Goal: Transaction & Acquisition: Purchase product/service

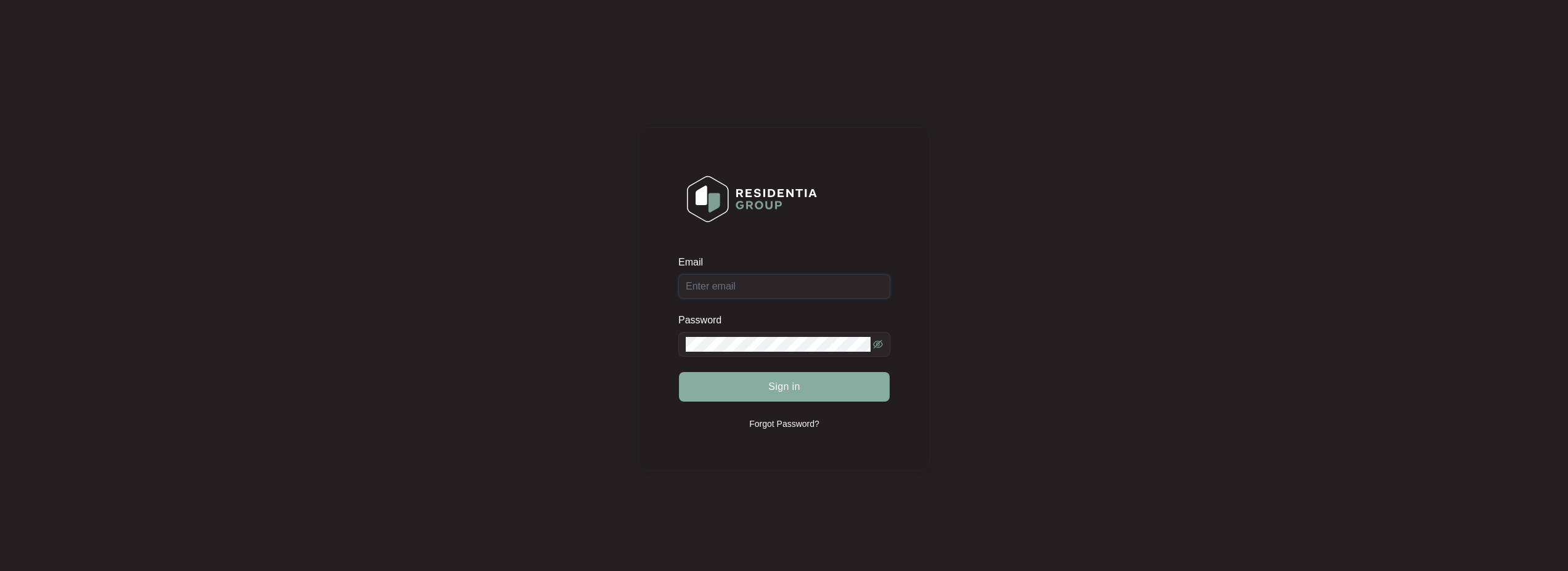
type input "[EMAIL_ADDRESS][DOMAIN_NAME]"
click at [774, 386] on span "Sign in" at bounding box center [784, 387] width 32 height 15
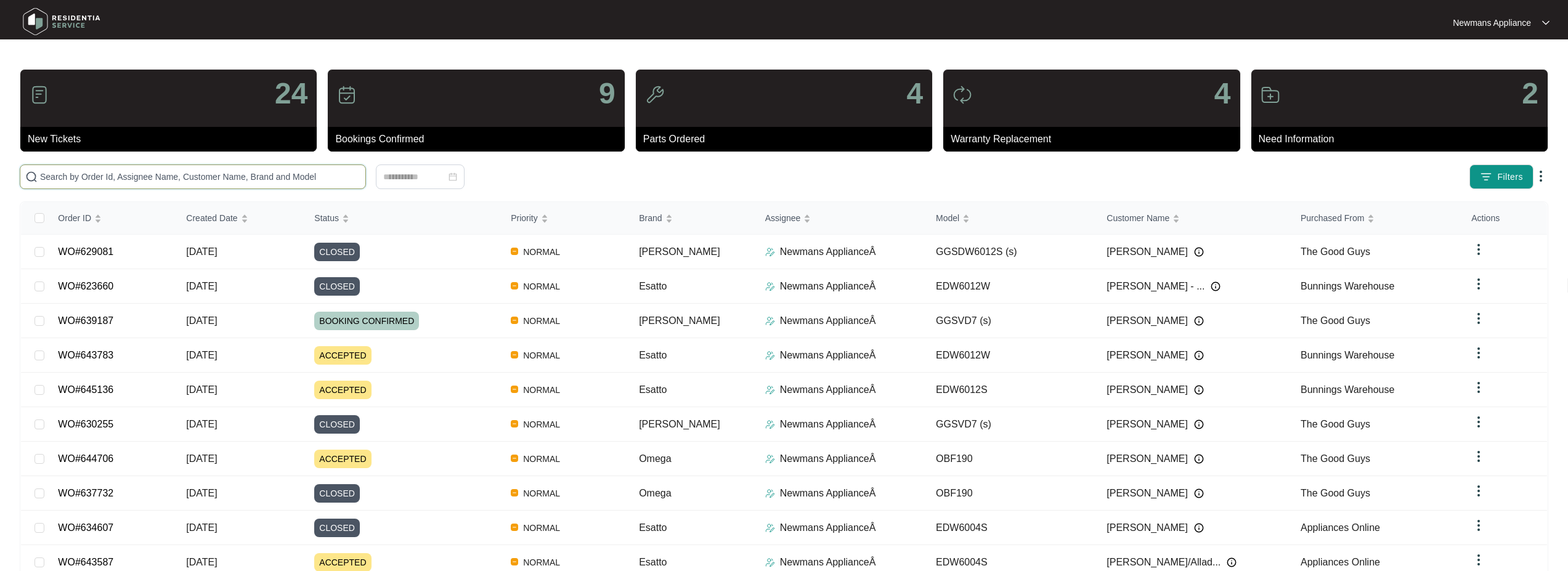
click at [138, 174] on input "text" at bounding box center [200, 177] width 320 height 14
paste input "643783"
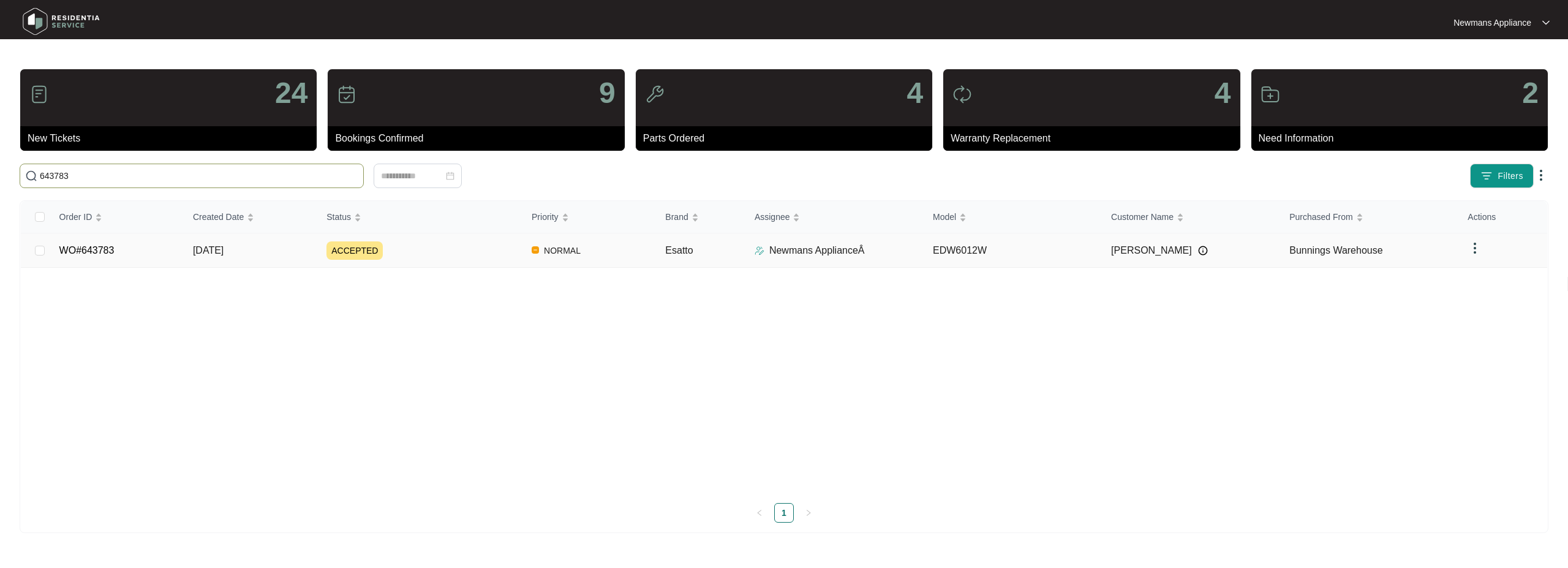
type input "643783"
click at [224, 251] on span "[DATE]" at bounding box center [208, 250] width 31 height 10
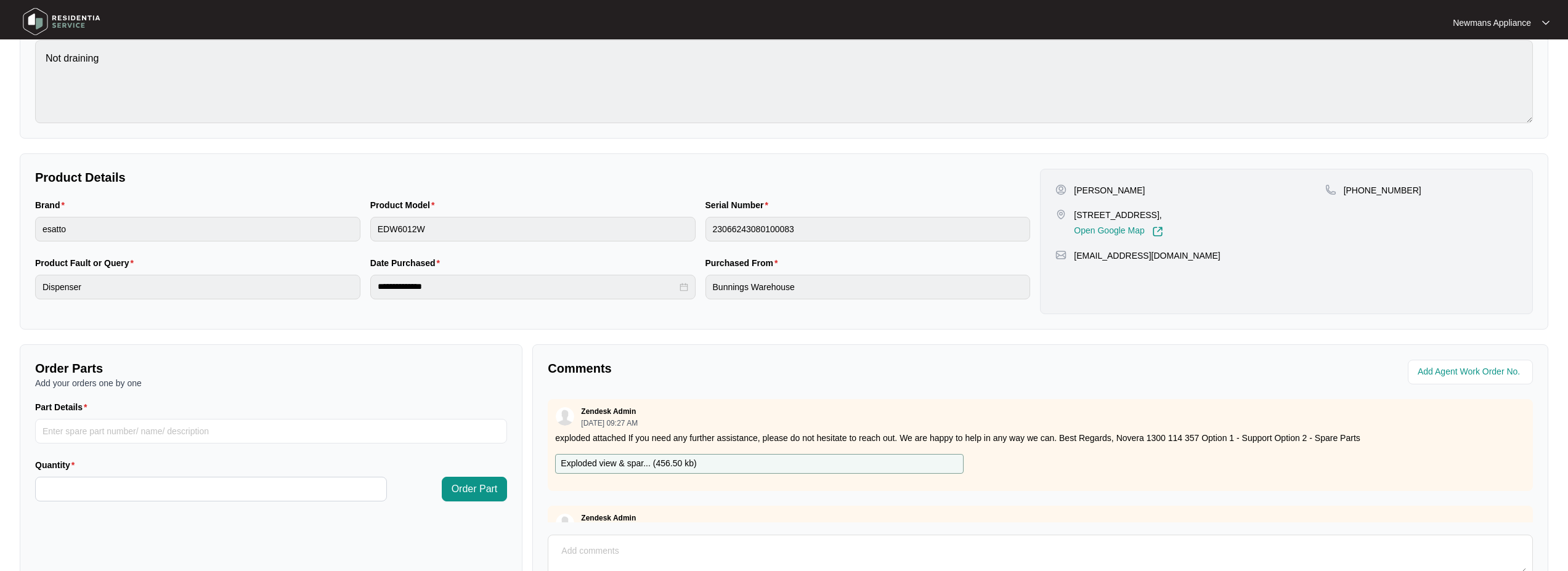
scroll to position [247, 0]
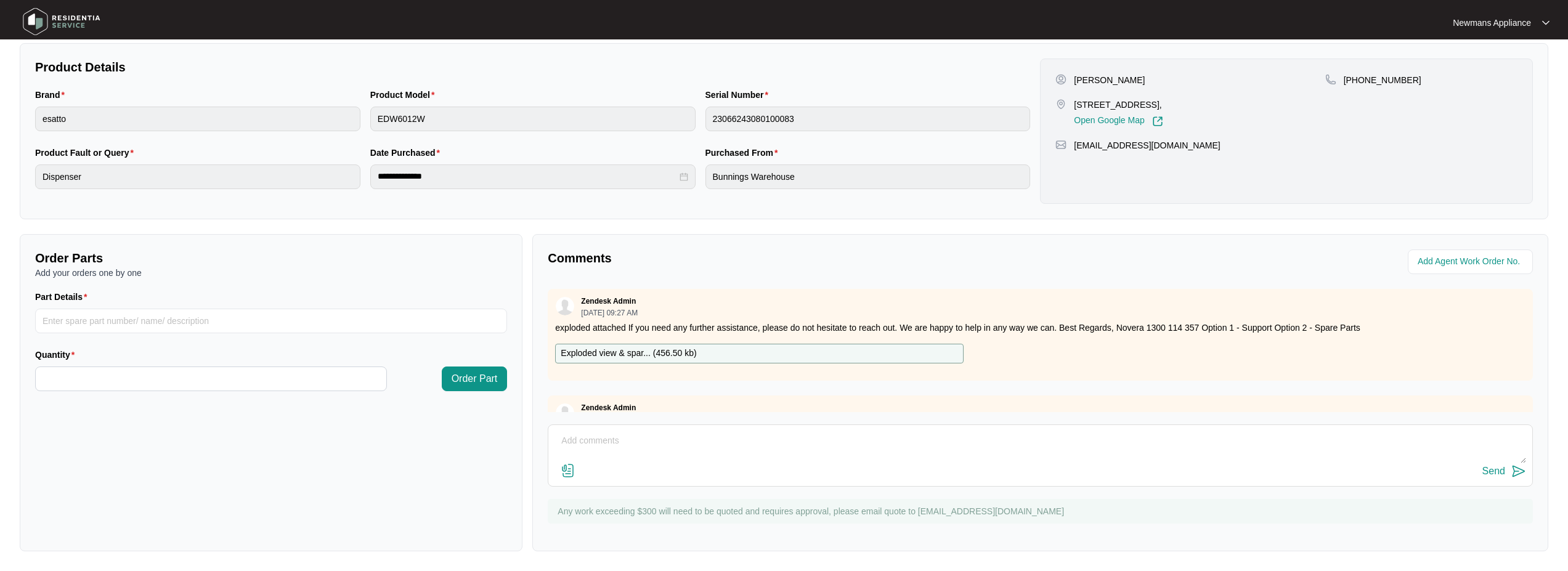
click at [603, 438] on textarea at bounding box center [1040, 447] width 972 height 32
paste textarea "- [DATE] 09:43:48 AM ------------------------------ Tested requires heater, and…"
type textarea "- [DATE] 09:43:48 AM ------------------------------ Tested requires heater, and…"
click at [434, 473] on div "Order Parts Add your orders one by one Part Details Quantity Order Part" at bounding box center [271, 392] width 502 height 317
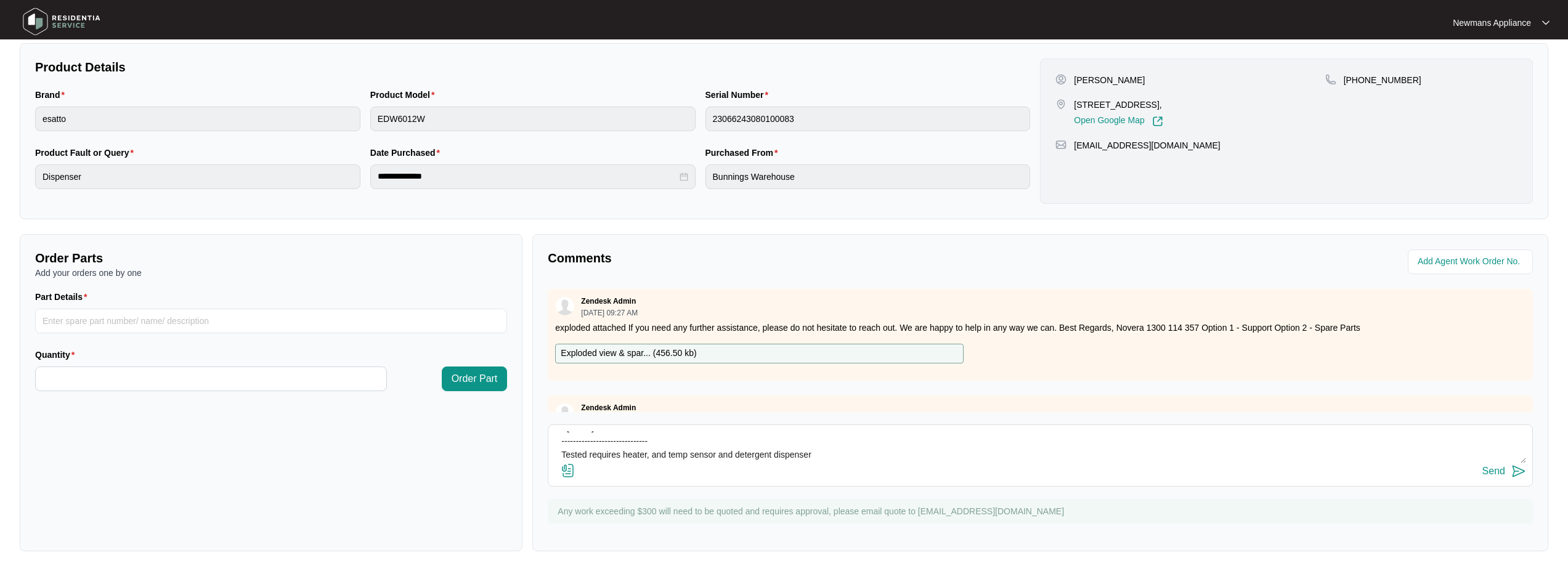
scroll to position [14, 0]
click at [1493, 471] on div "Send" at bounding box center [1493, 472] width 23 height 11
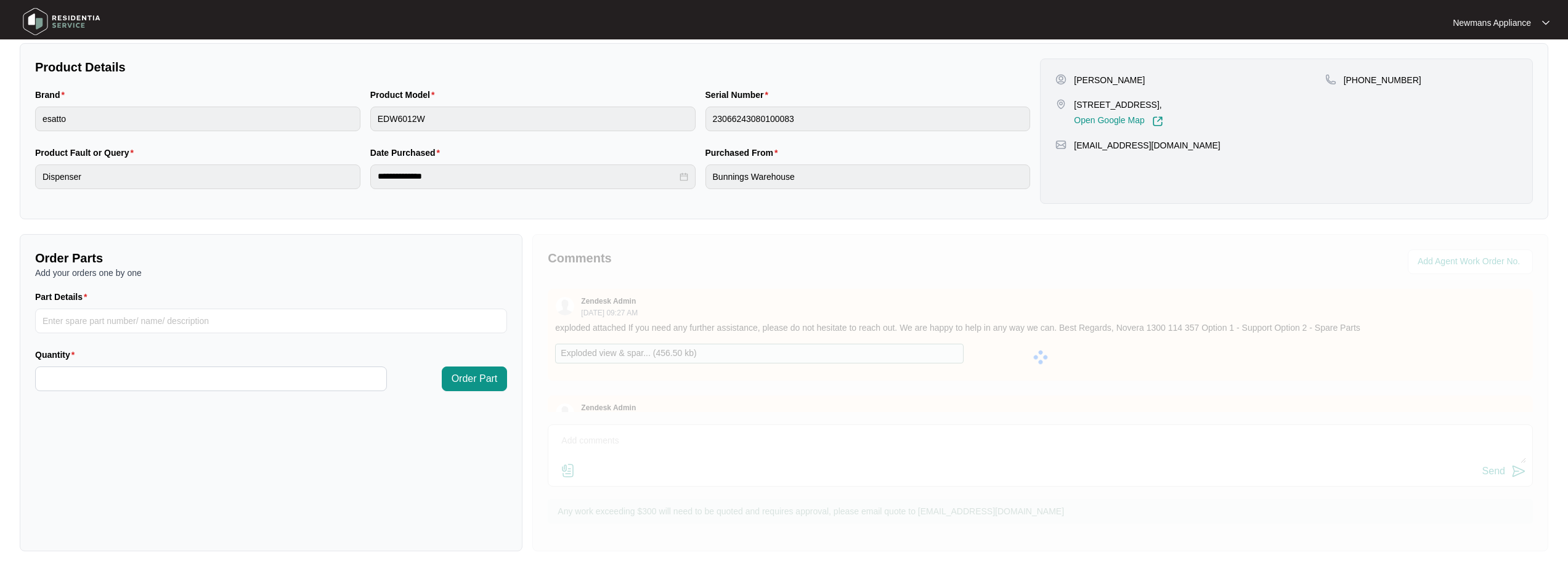
scroll to position [0, 0]
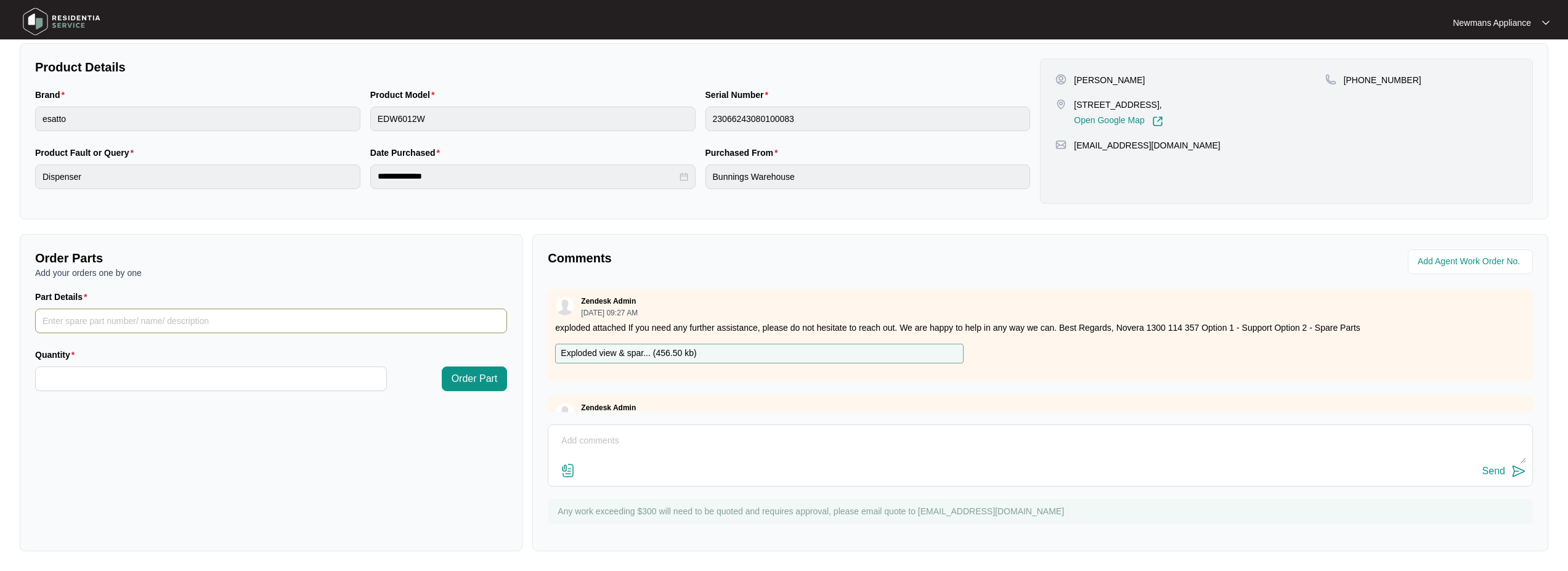
click at [213, 324] on input "Part Details" at bounding box center [271, 321] width 472 height 25
paste input "SP11843"
type input "SP11843"
click at [203, 382] on input "Quantity" at bounding box center [211, 379] width 350 height 23
type input "*"
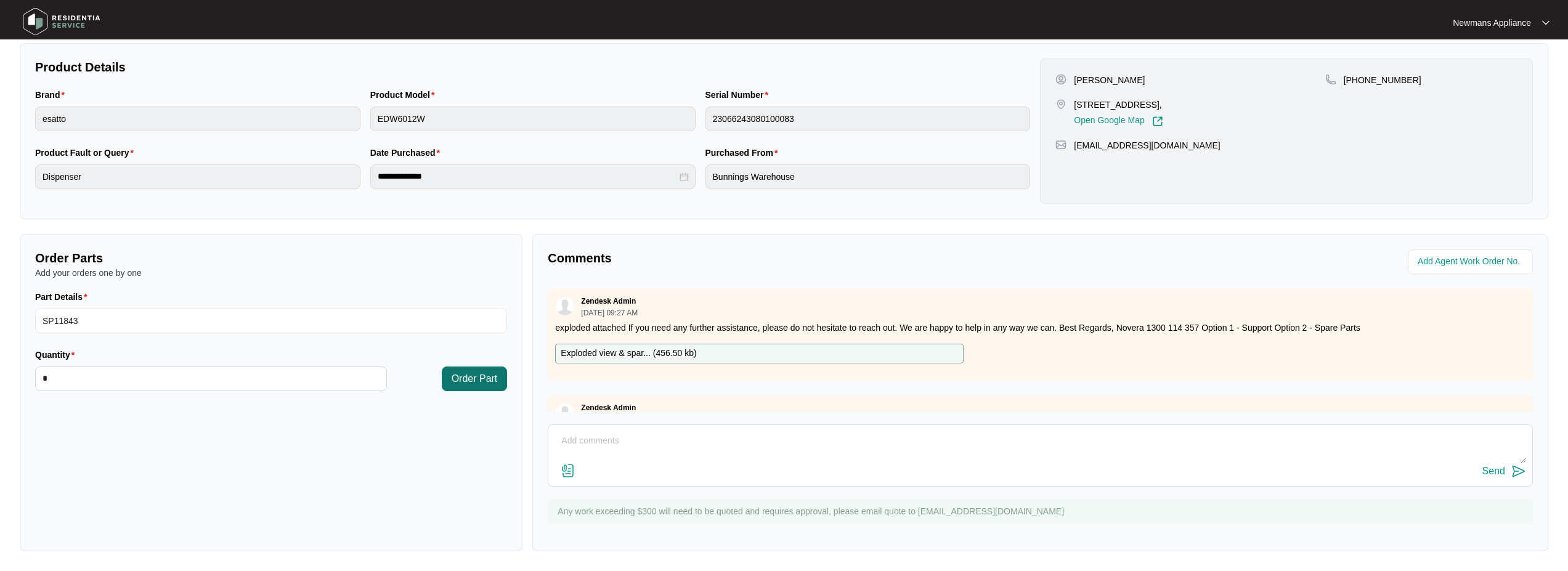
click at [459, 381] on span "Order Part" at bounding box center [475, 379] width 46 height 15
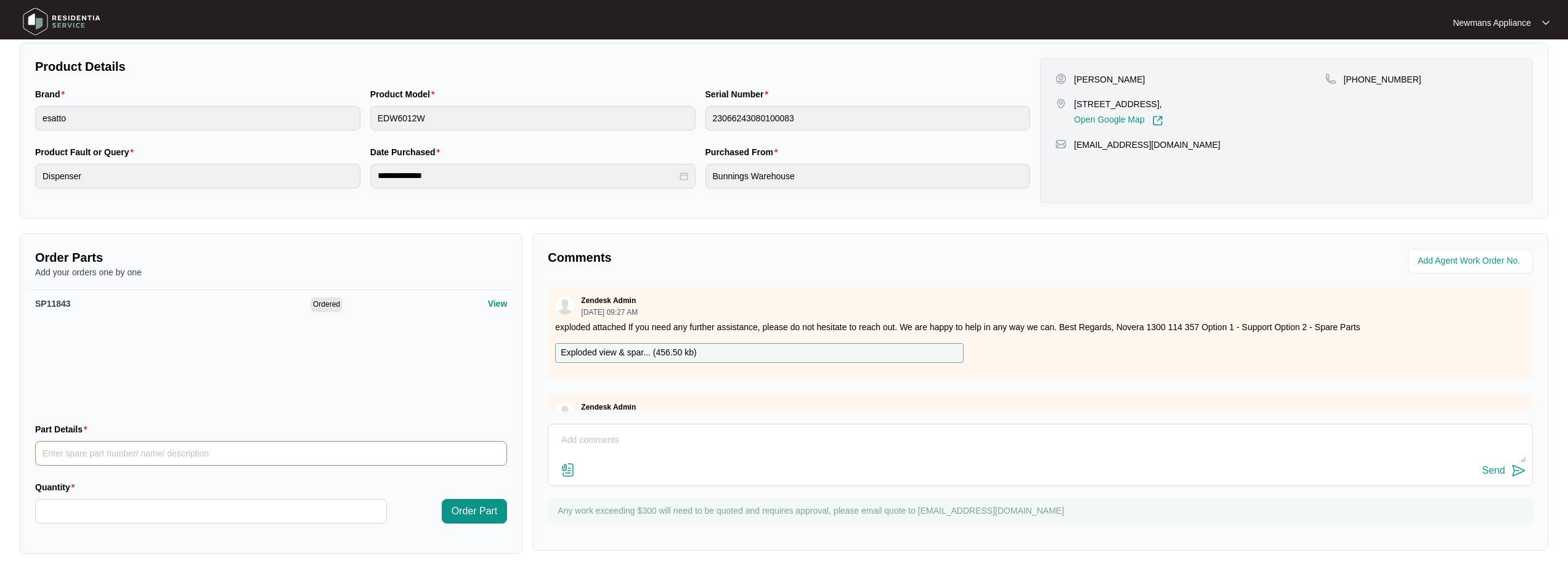
click at [191, 445] on input "Part Details" at bounding box center [271, 454] width 472 height 25
paste input "SP20089"
type input "SP20089"
click at [166, 505] on input "Quantity" at bounding box center [211, 511] width 350 height 23
type input "*"
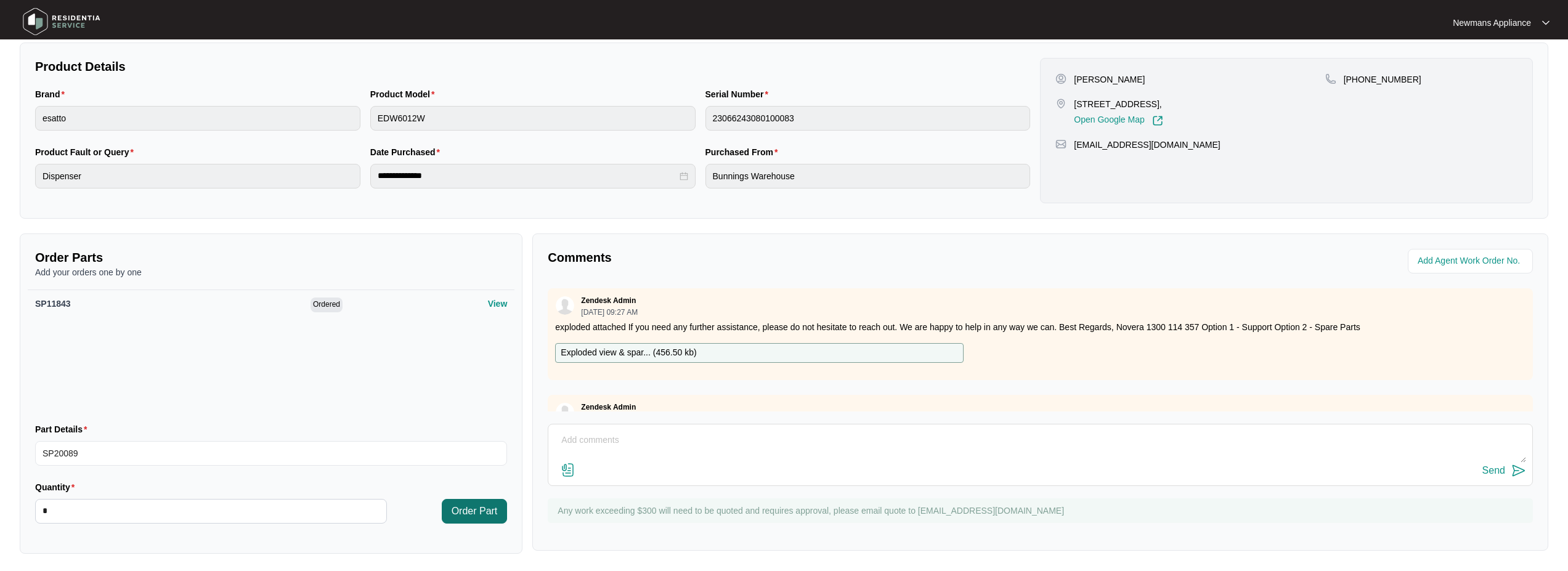
click at [460, 513] on span "Order Part" at bounding box center [475, 511] width 46 height 15
click at [384, 460] on input "Part Details" at bounding box center [271, 454] width 472 height 25
paste input "SP20099"
type input "SP20099"
click at [244, 506] on input "Quantity" at bounding box center [211, 511] width 350 height 23
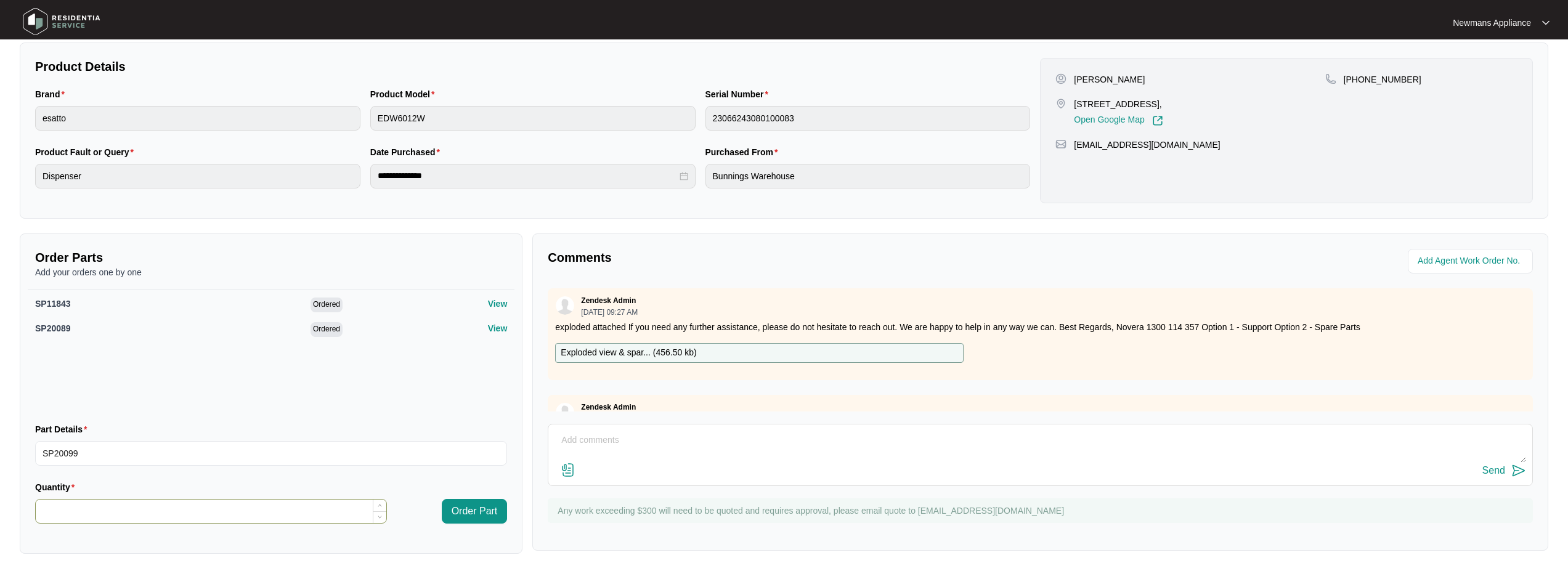
type input "*"
click at [472, 511] on span "Order Part" at bounding box center [475, 511] width 46 height 15
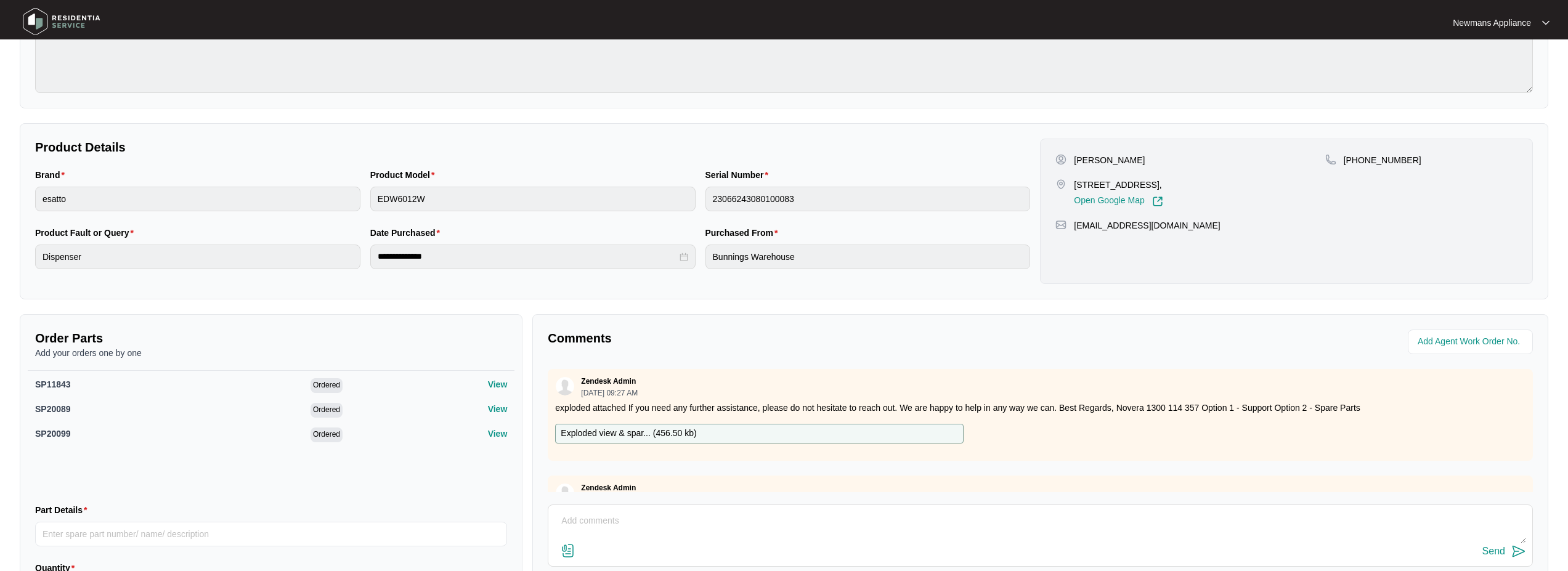
scroll to position [249, 0]
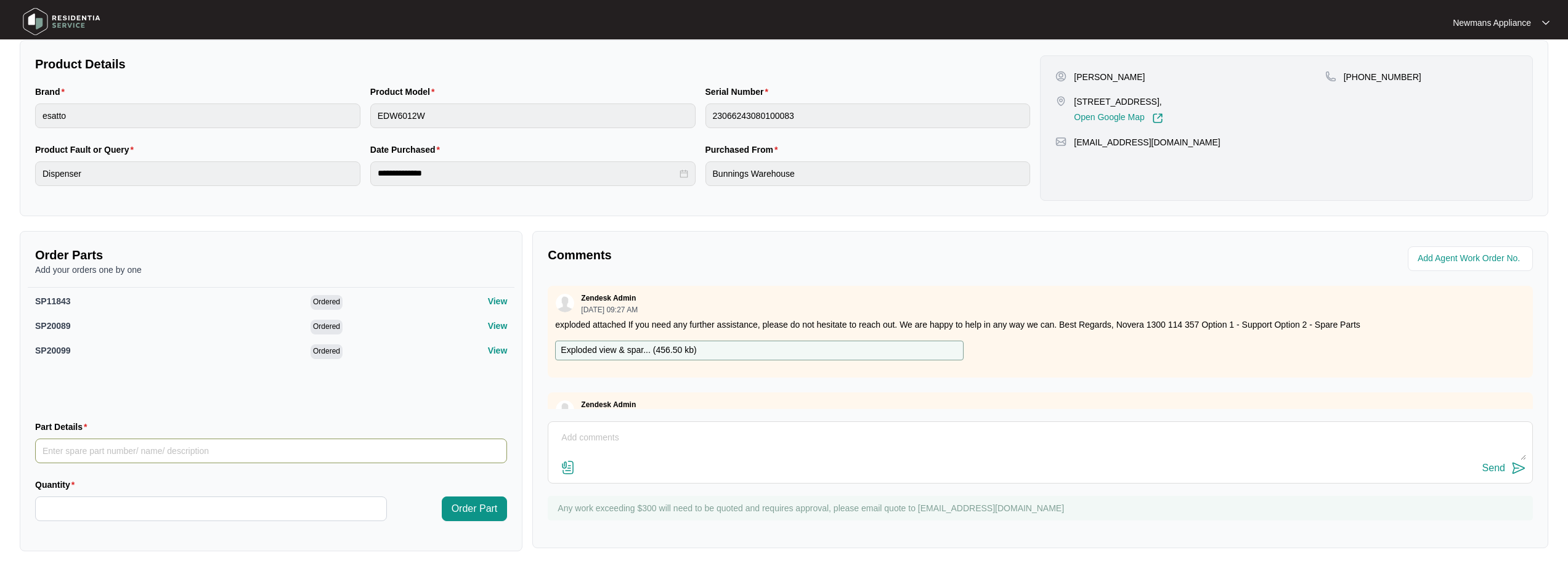
click at [242, 450] on input "Part Details" at bounding box center [271, 451] width 472 height 25
paste input "SP10618"
type input "SP10618"
click at [221, 515] on input "Quantity" at bounding box center [211, 509] width 350 height 23
type input "*"
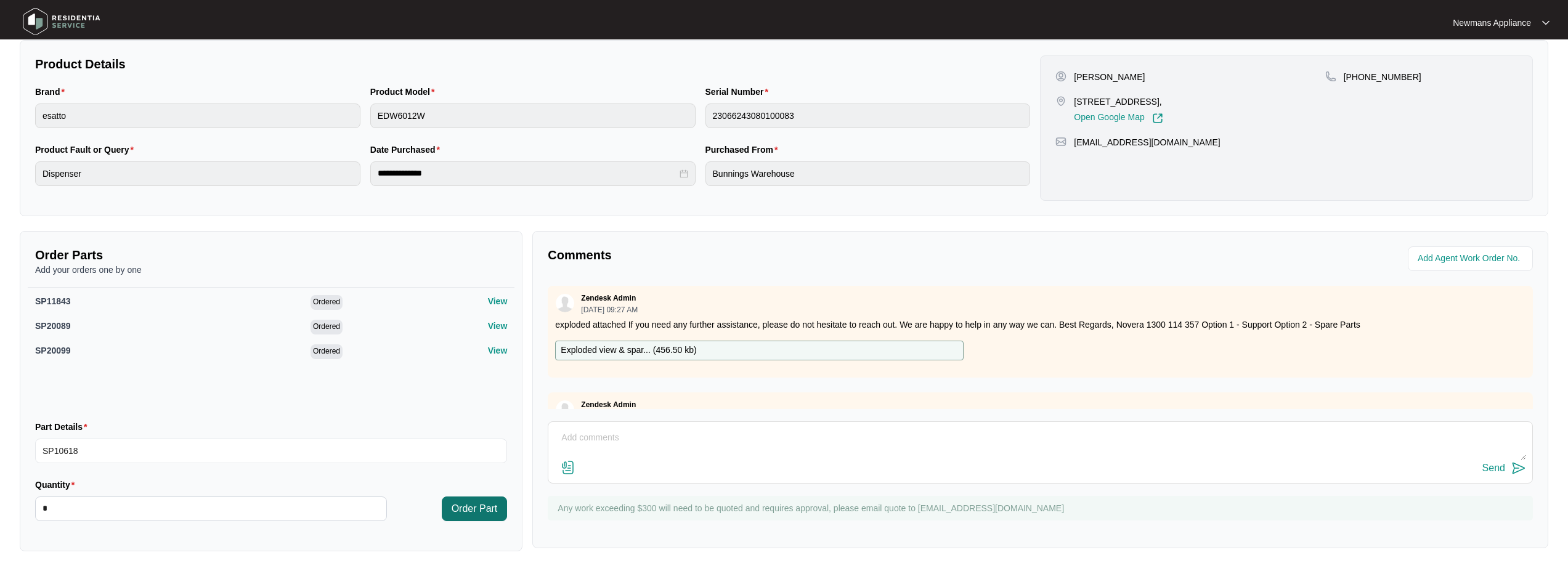
click at [462, 510] on span "Order Part" at bounding box center [475, 509] width 46 height 15
click at [303, 511] on input "Quantity" at bounding box center [211, 509] width 350 height 23
type input "*"
click at [290, 459] on input "Part Details" at bounding box center [271, 451] width 472 height 25
paste input "SP11808"
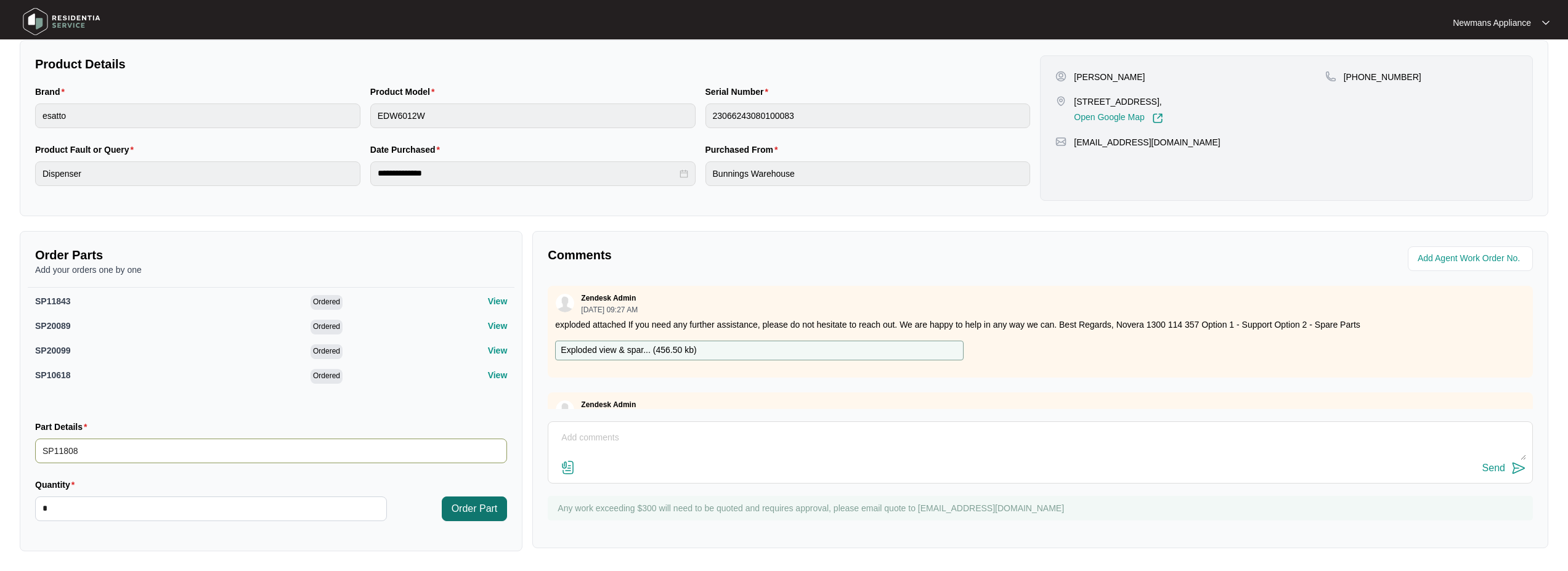
type input "SP11808"
click at [475, 503] on span "Order Part" at bounding box center [475, 509] width 46 height 15
click at [853, 209] on div "**********" at bounding box center [784, 128] width 1528 height 176
click at [605, 386] on div "Zendesk Admin [DATE] 09:27 AM exploded attached If you need any further assista…" at bounding box center [1040, 347] width 985 height 123
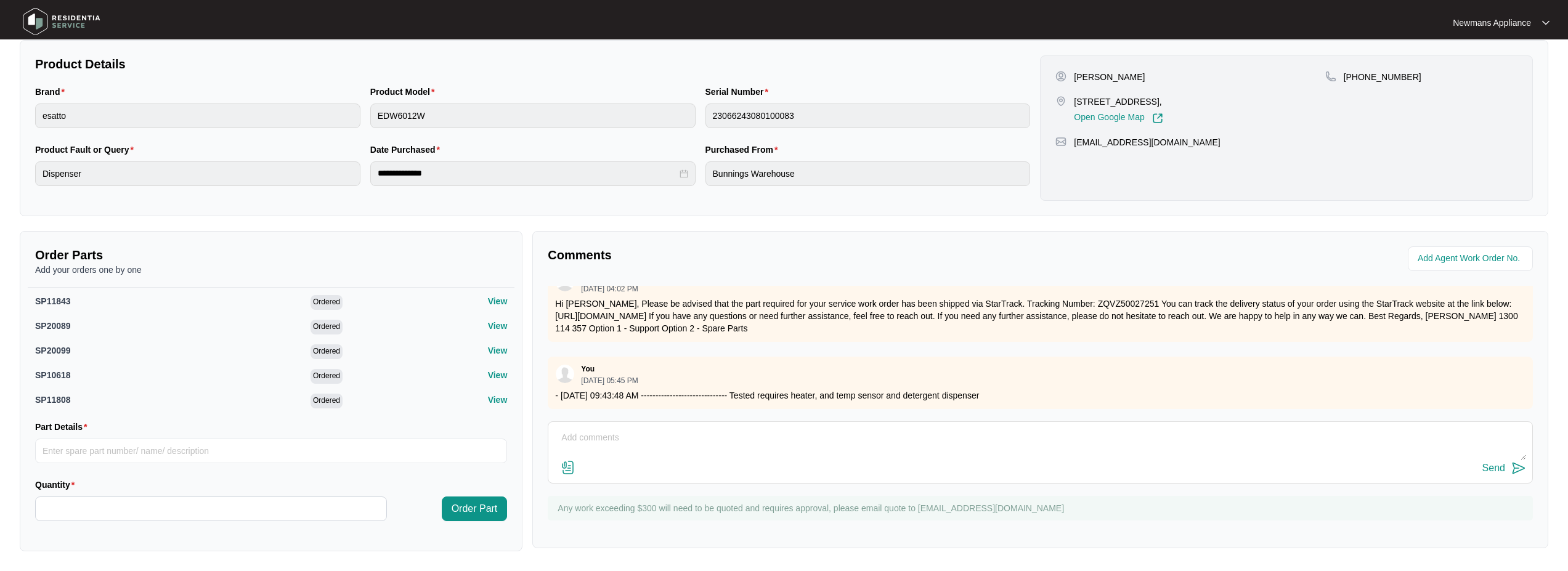
scroll to position [375, 0]
click at [754, 236] on div "Comments Zendesk Admin [DATE] 09:27 AM exploded attached If you need any furthe…" at bounding box center [1040, 389] width 1016 height 317
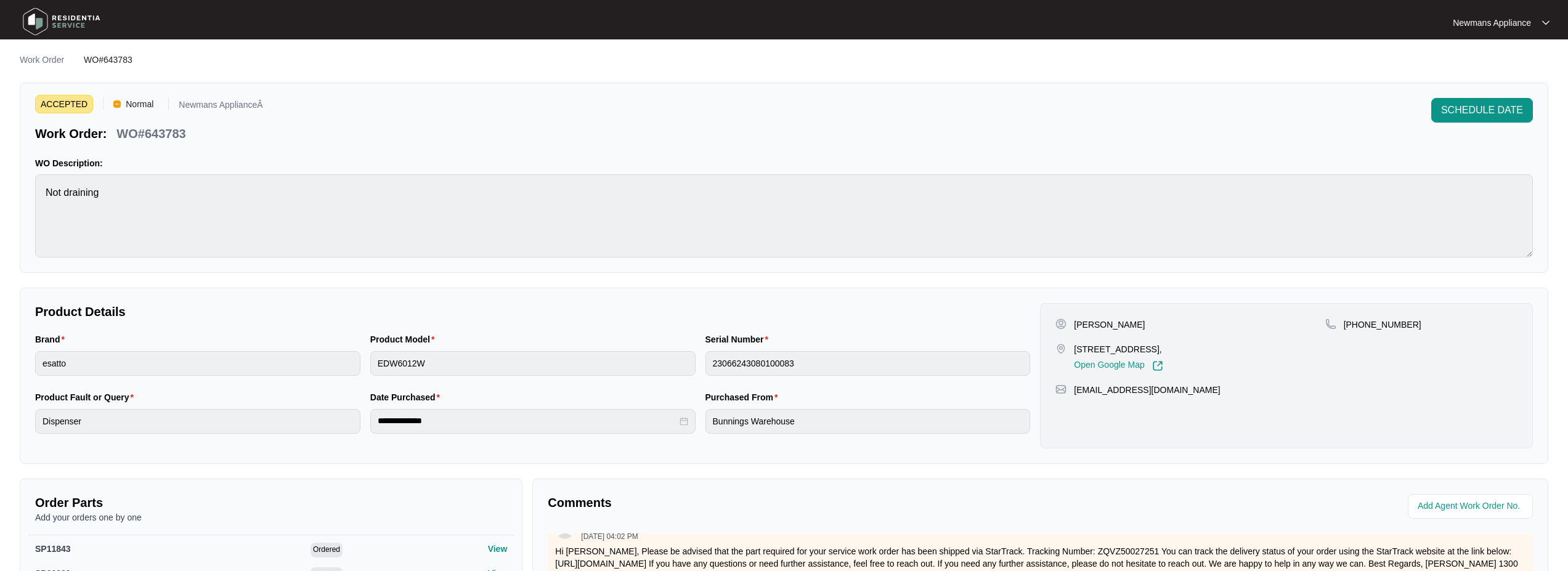
scroll to position [0, 0]
click at [268, 149] on div "ACCEPTED Normal Newmans ApplianceÂ Work Order: WO#643783 SCHEDULE DATE WO Descr…" at bounding box center [784, 179] width 1528 height 190
click at [277, 167] on p "WO Description:" at bounding box center [784, 164] width 1498 height 12
click at [137, 108] on span "Normal" at bounding box center [139, 106] width 38 height 19
click at [68, 108] on span "ACCEPTED" at bounding box center [64, 106] width 58 height 19
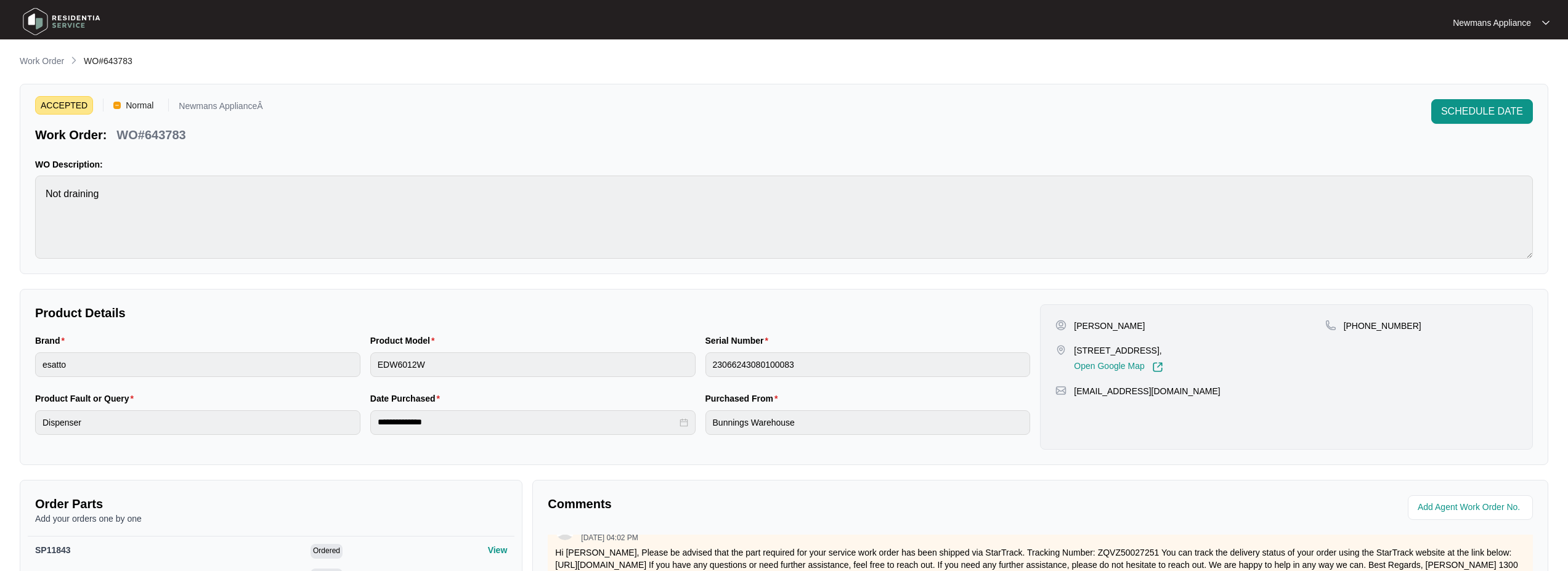
click at [208, 106] on p "Newmans ApplianceÂ" at bounding box center [221, 108] width 84 height 13
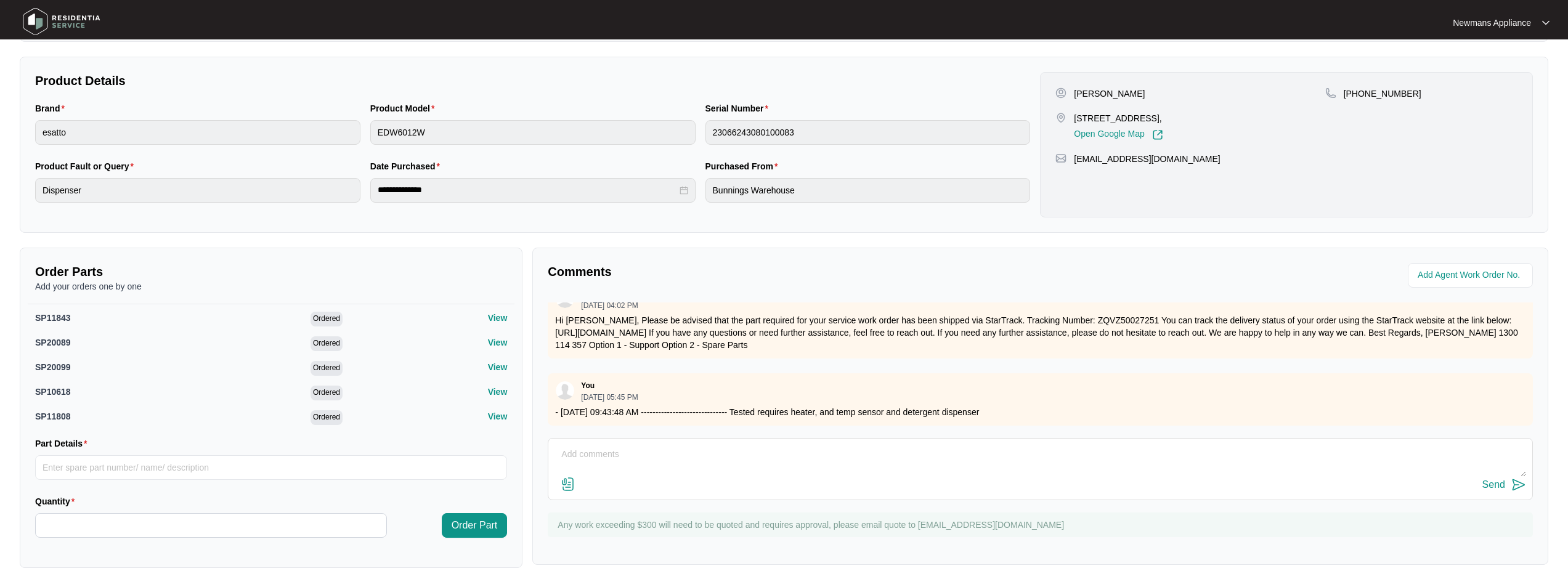
scroll to position [247, 0]
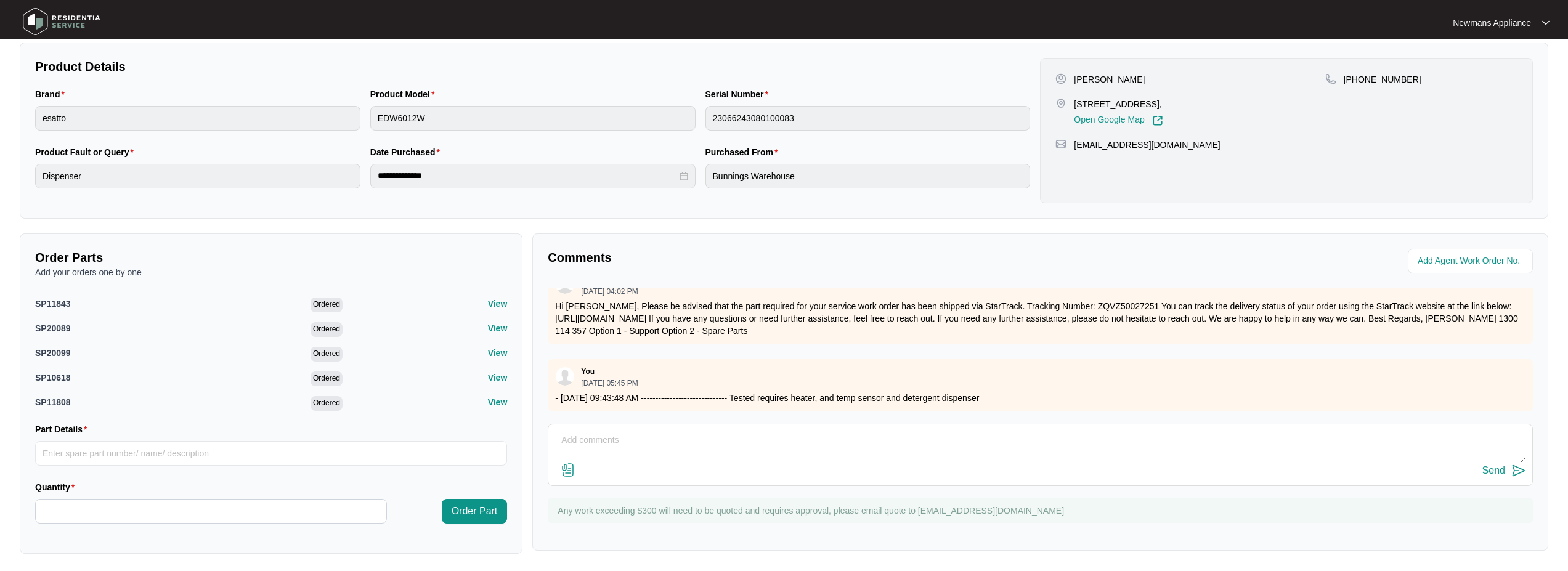
click at [515, 243] on div "Order Parts Add your orders one by one SP11843 Ordered View SP20089 Ordered Vie…" at bounding box center [271, 394] width 502 height 320
